Goal: Information Seeking & Learning: Learn about a topic

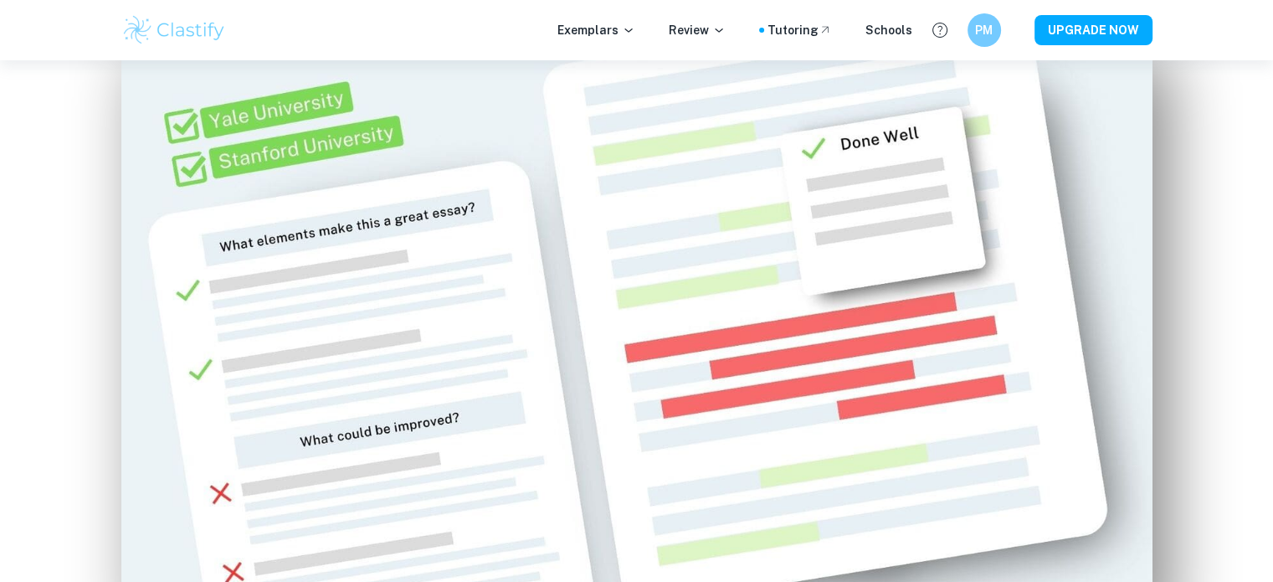
scroll to position [1005, 0]
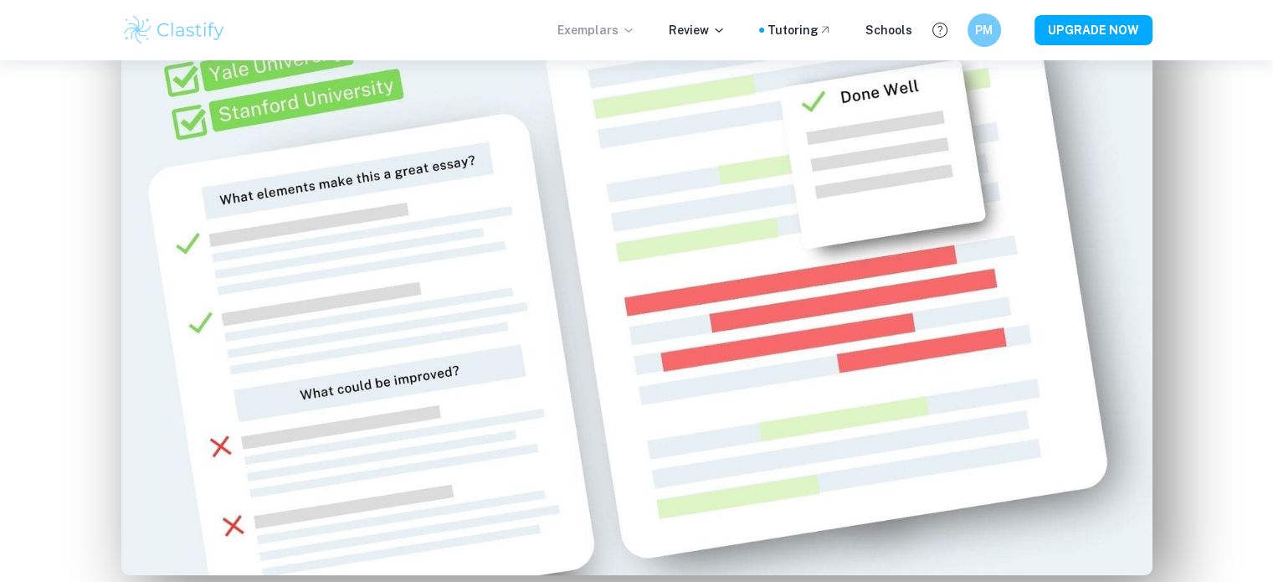
click at [608, 38] on p "Exemplars" at bounding box center [597, 30] width 78 height 18
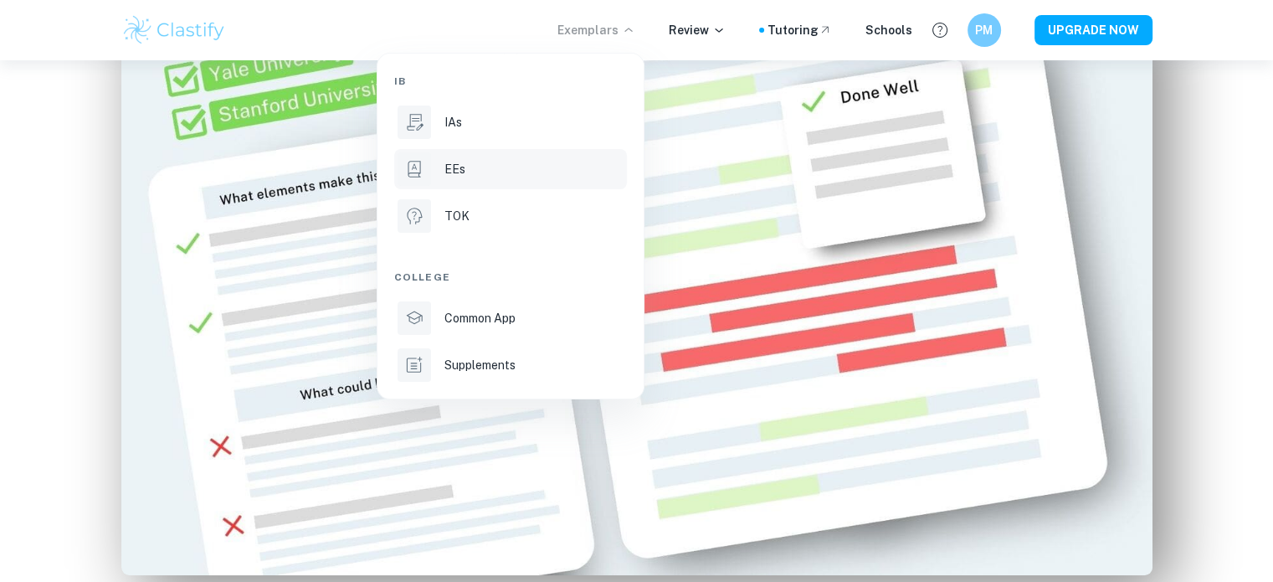
click at [481, 186] on li "EEs" at bounding box center [510, 169] width 233 height 40
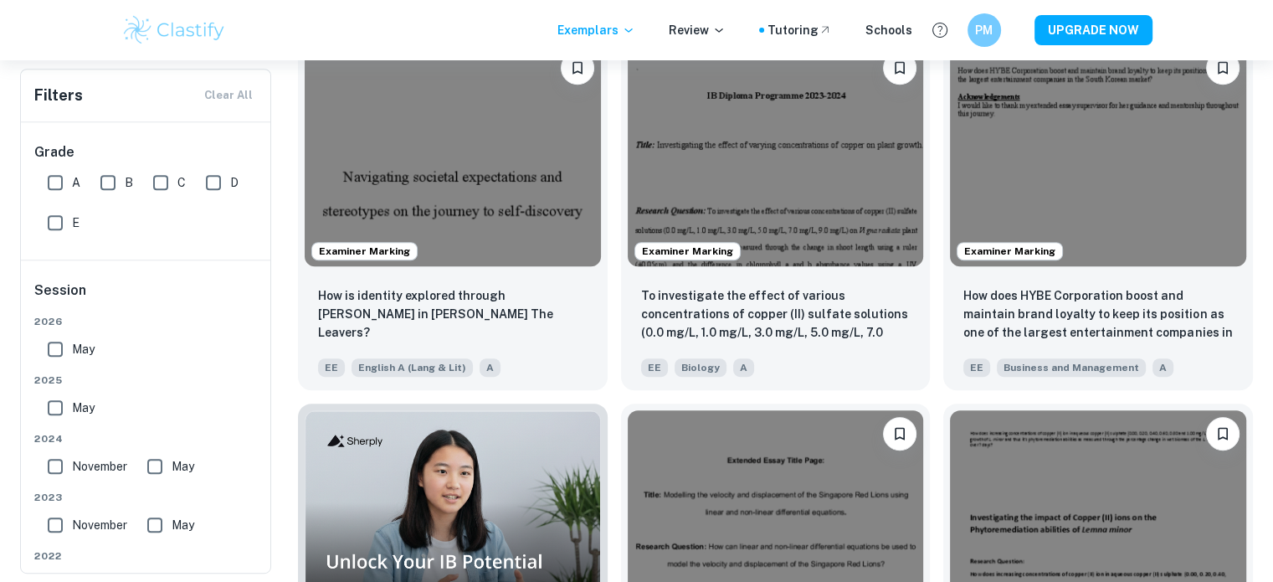
scroll to position [770, 0]
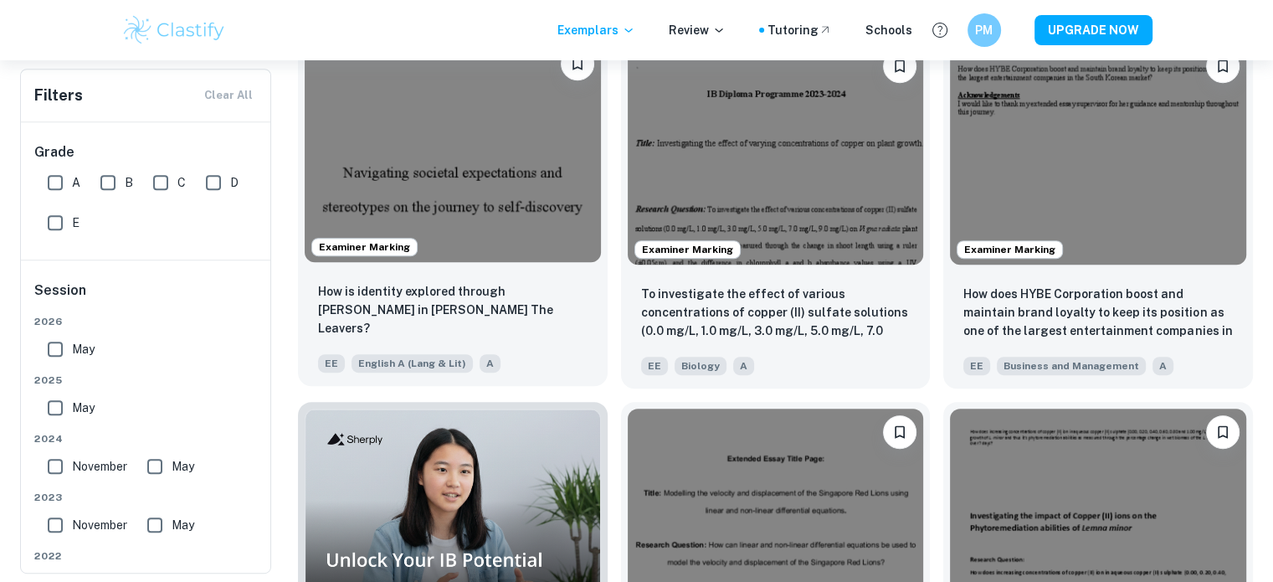
click at [359, 101] on img at bounding box center [453, 151] width 296 height 222
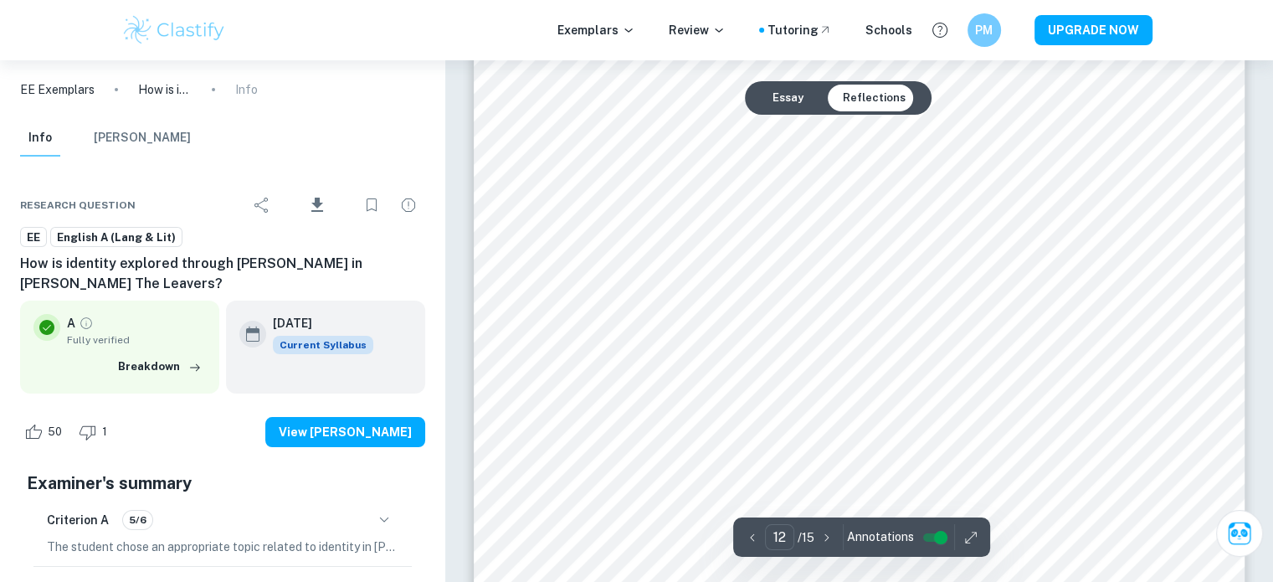
scroll to position [12624, 0]
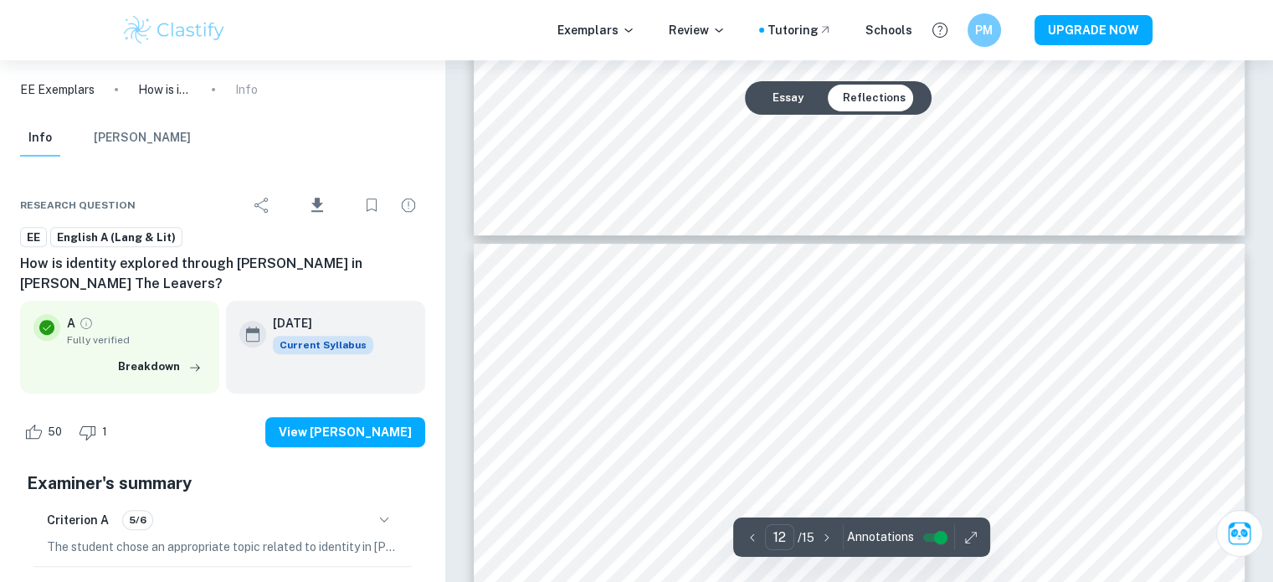
type input "13"
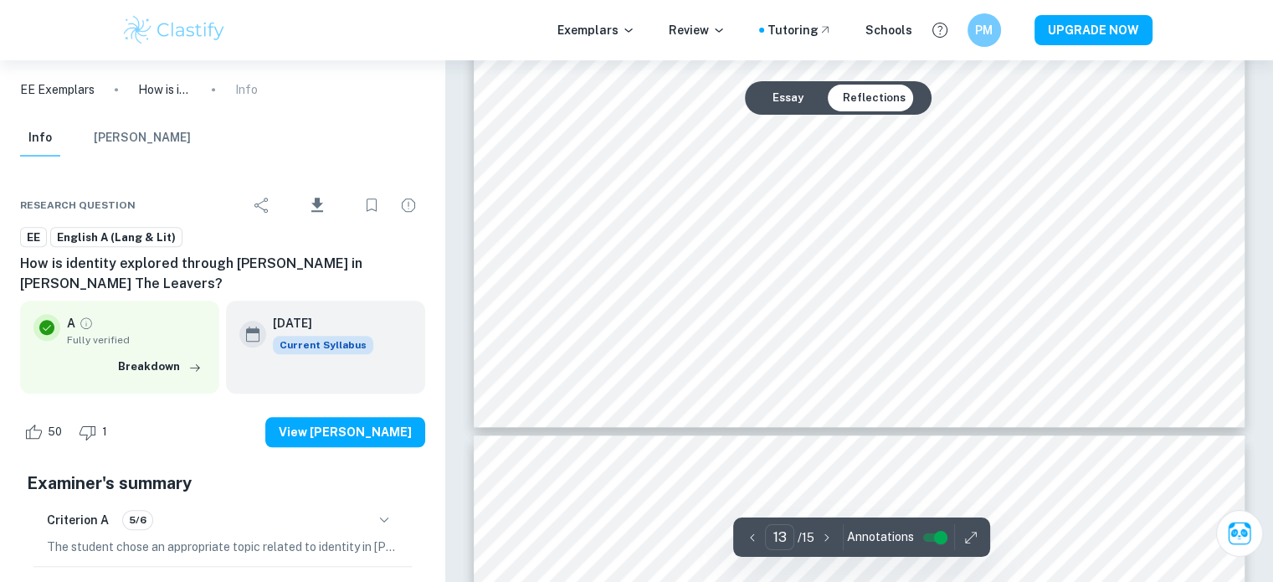
scroll to position [14365, 0]
